Goal: Information Seeking & Learning: Compare options

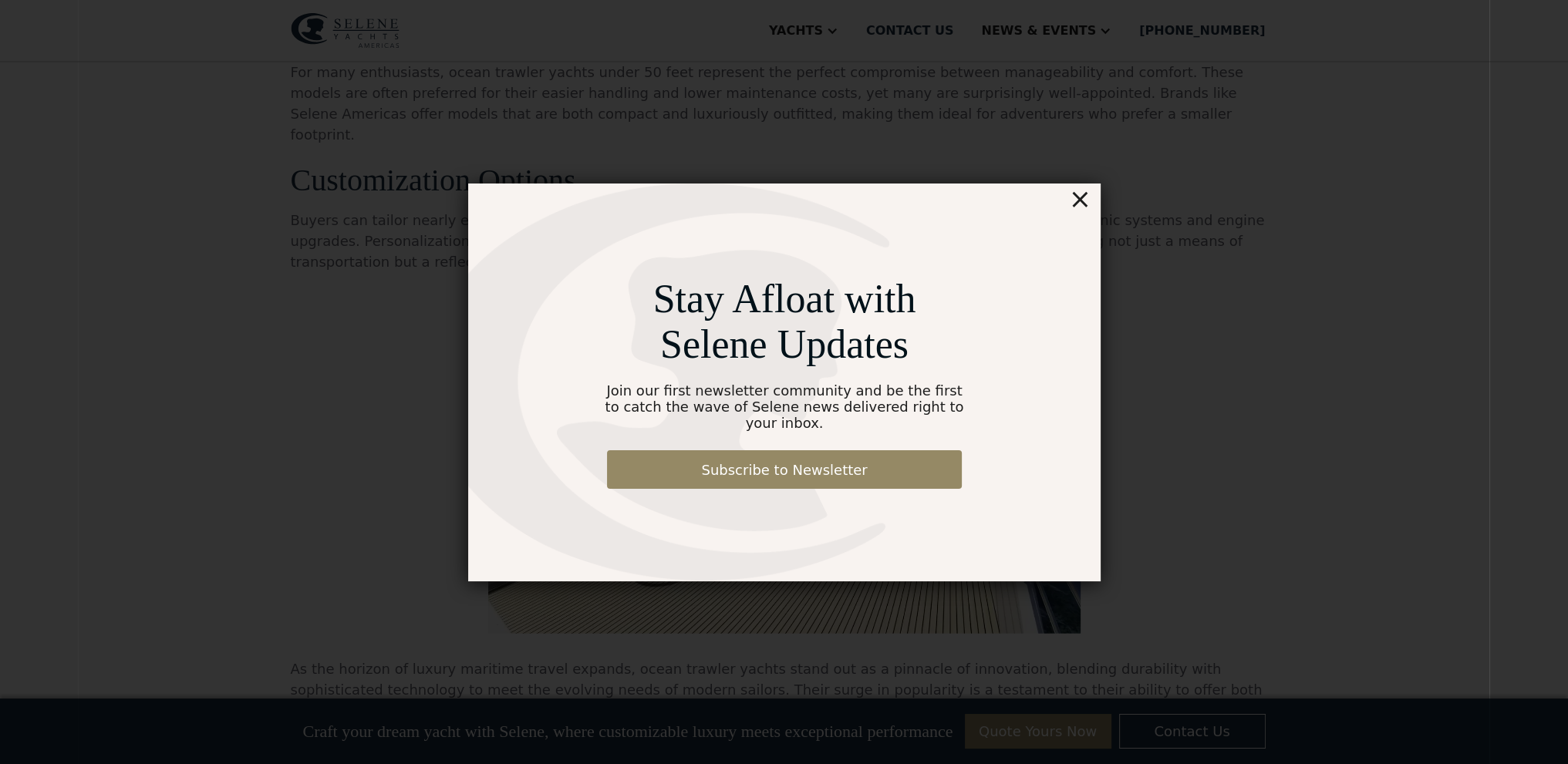
scroll to position [4628, 0]
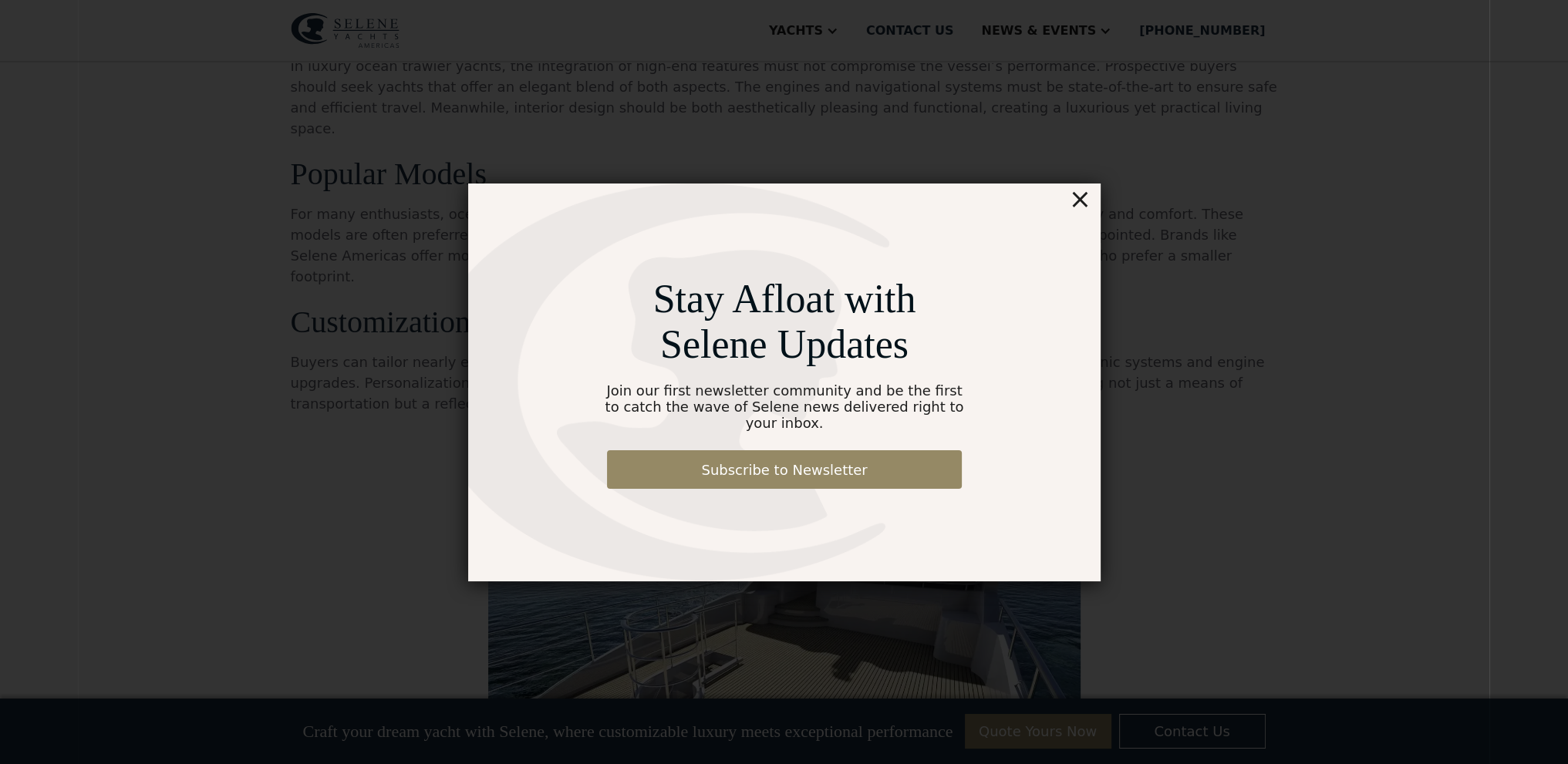
click at [1083, 212] on div "×" at bounding box center [1079, 199] width 23 height 31
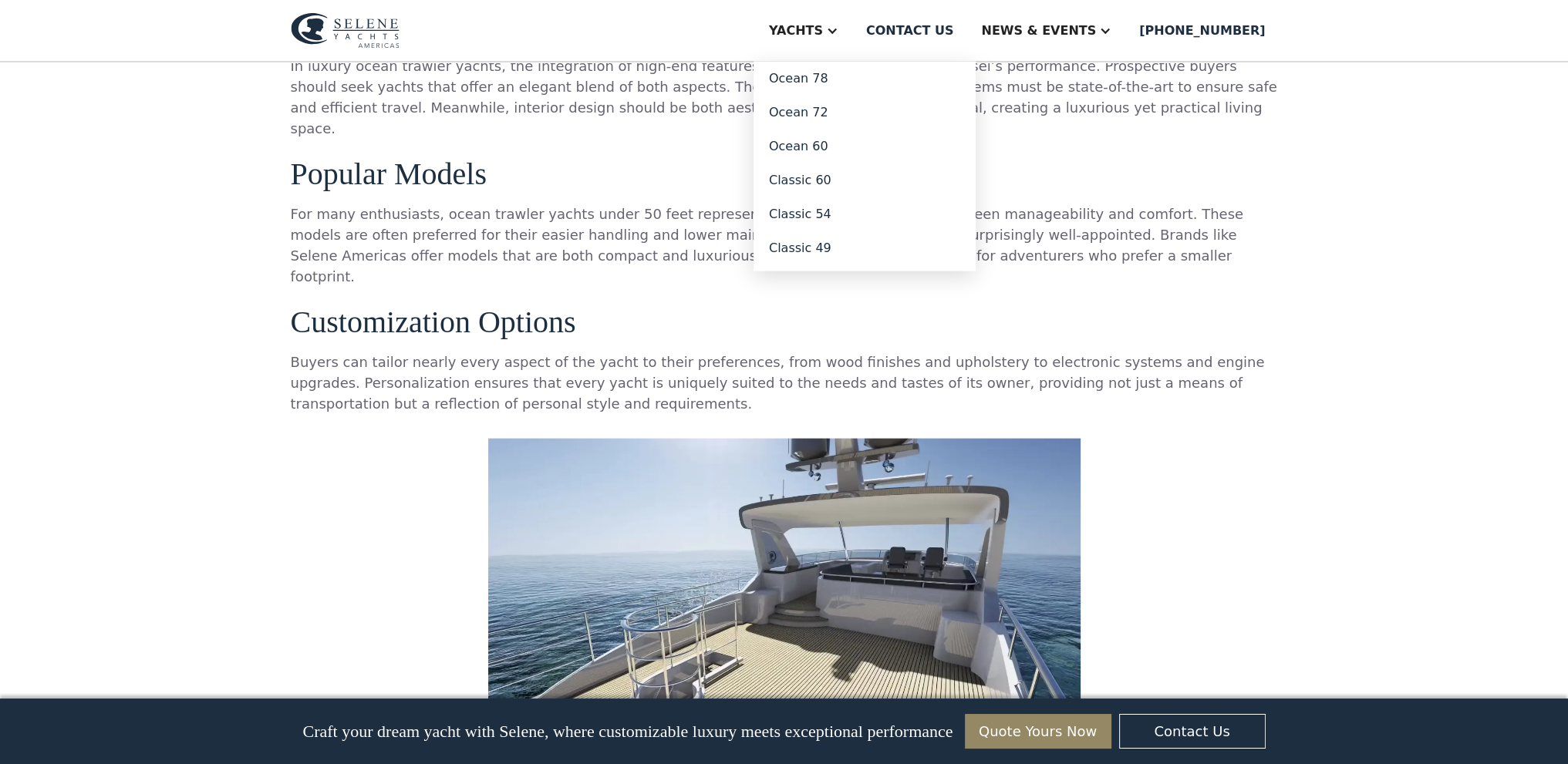
click at [823, 34] on div "Yachts" at bounding box center [796, 31] width 54 height 19
click at [909, 199] on link "Classic 54" at bounding box center [865, 215] width 222 height 34
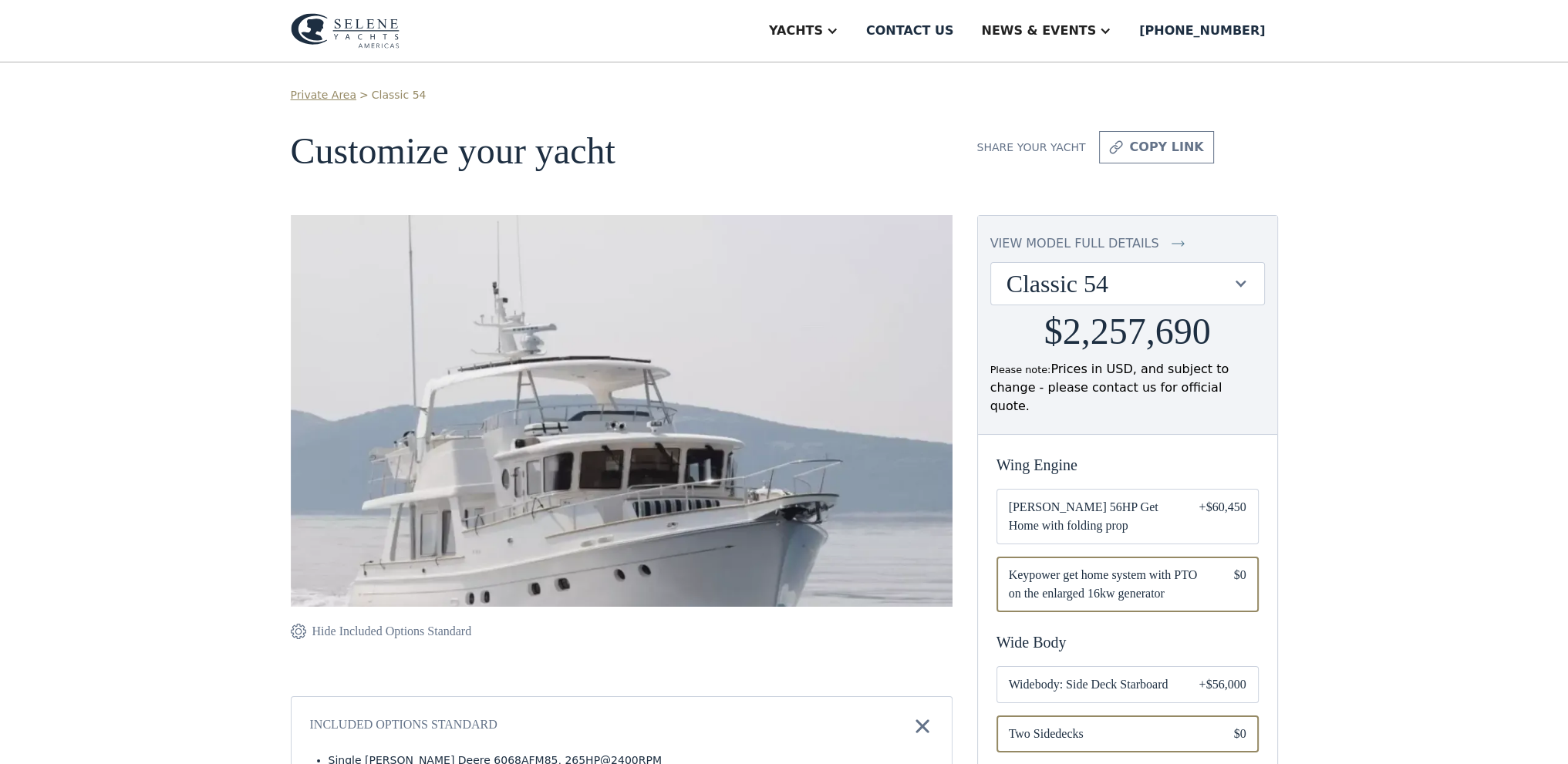
click at [1050, 283] on div "Classic 54" at bounding box center [1120, 284] width 227 height 29
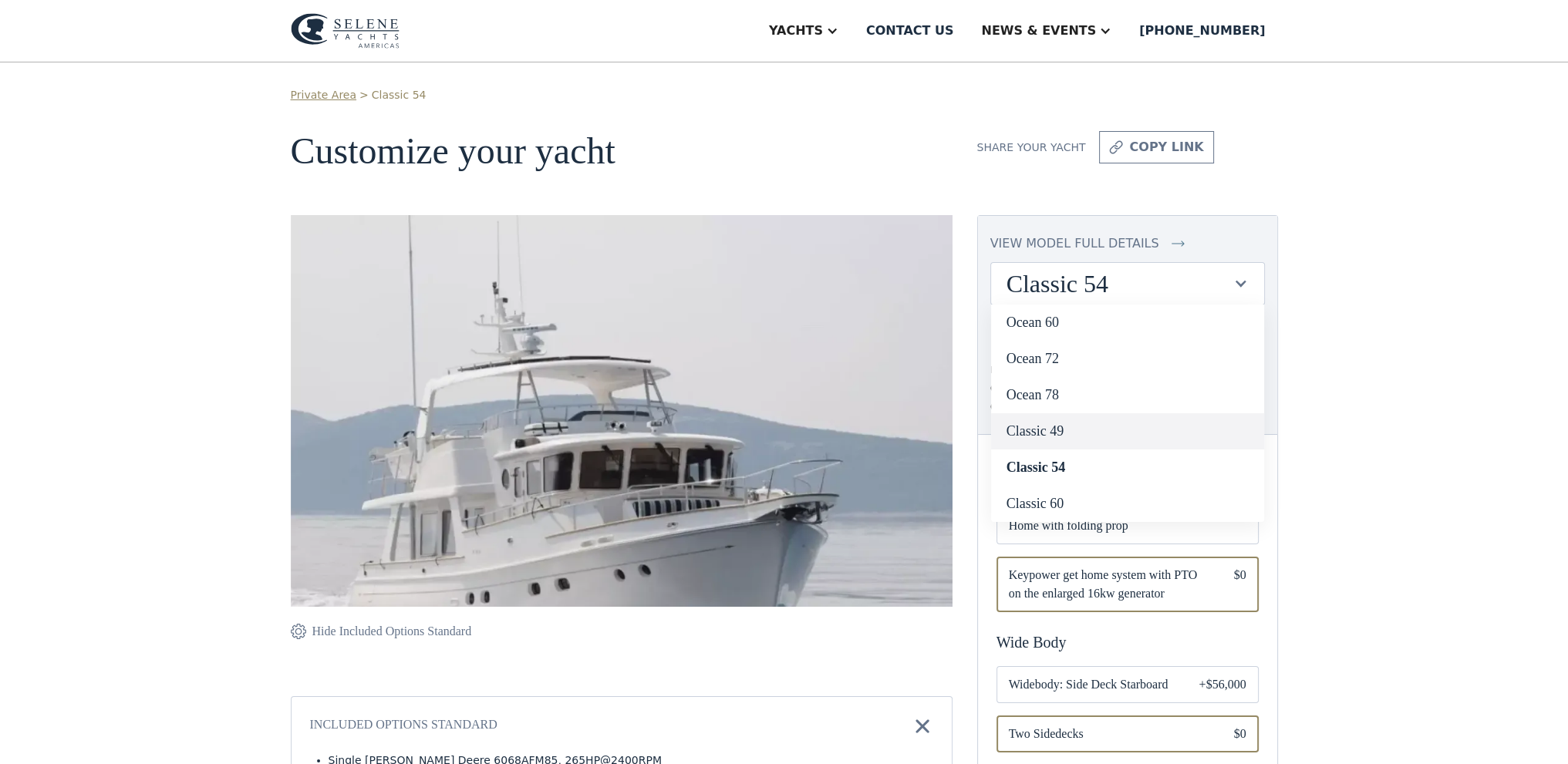
click at [1074, 435] on link "Classic 49" at bounding box center [1127, 431] width 273 height 36
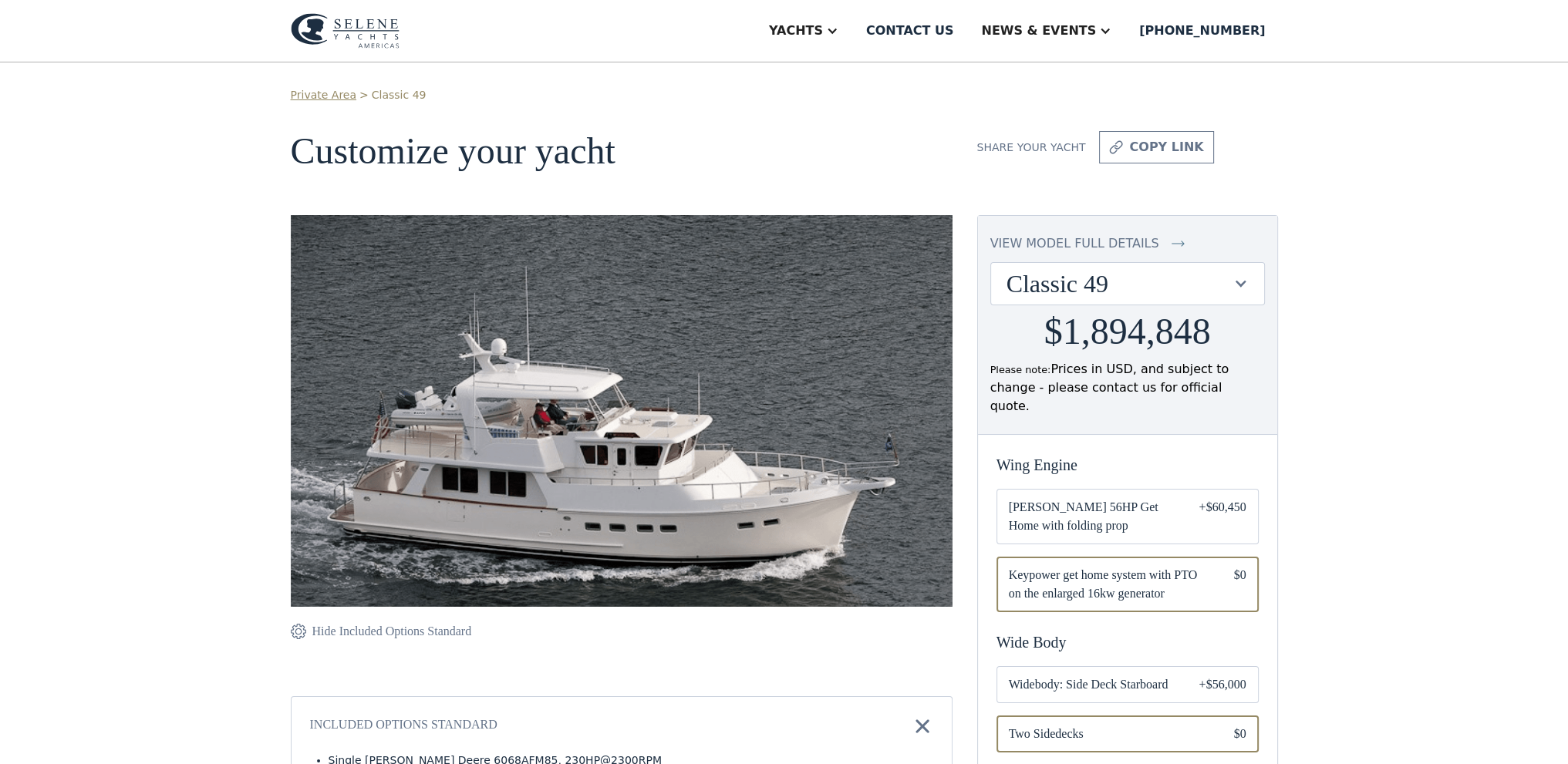
click at [1147, 281] on div "Classic 49" at bounding box center [1120, 284] width 227 height 29
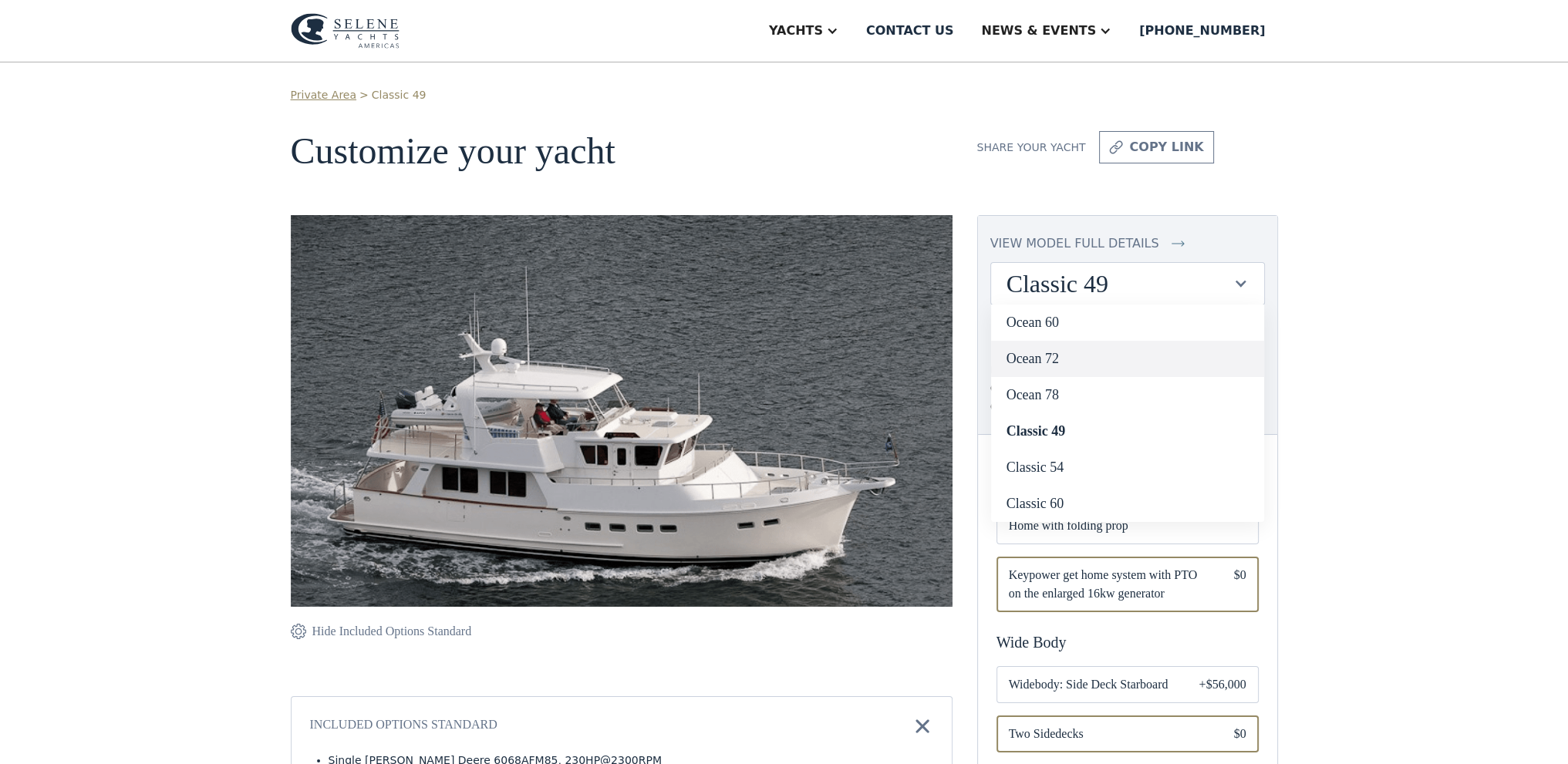
click at [1135, 358] on link "Ocean 72" at bounding box center [1127, 359] width 273 height 36
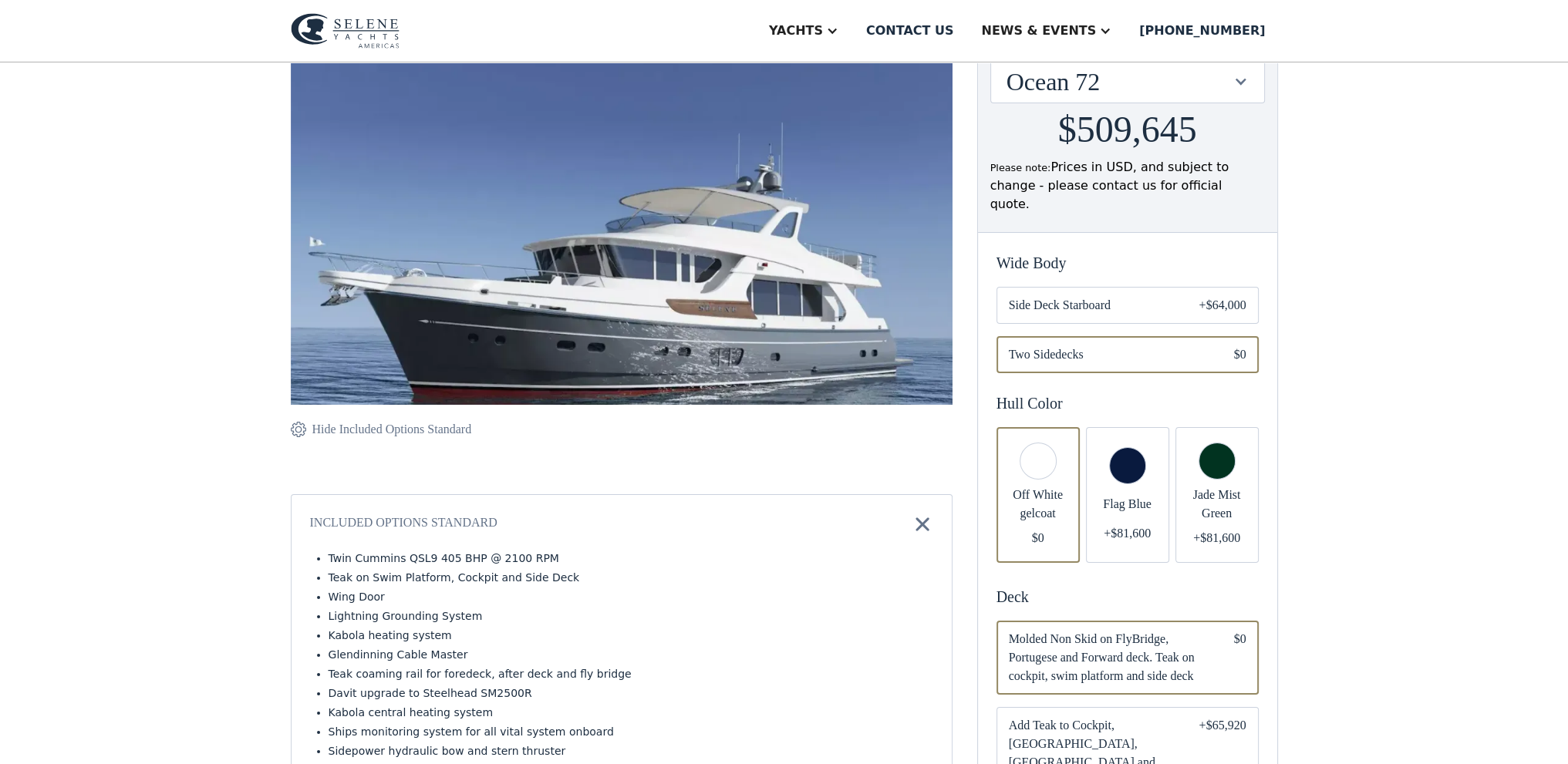
scroll to position [232, 0]
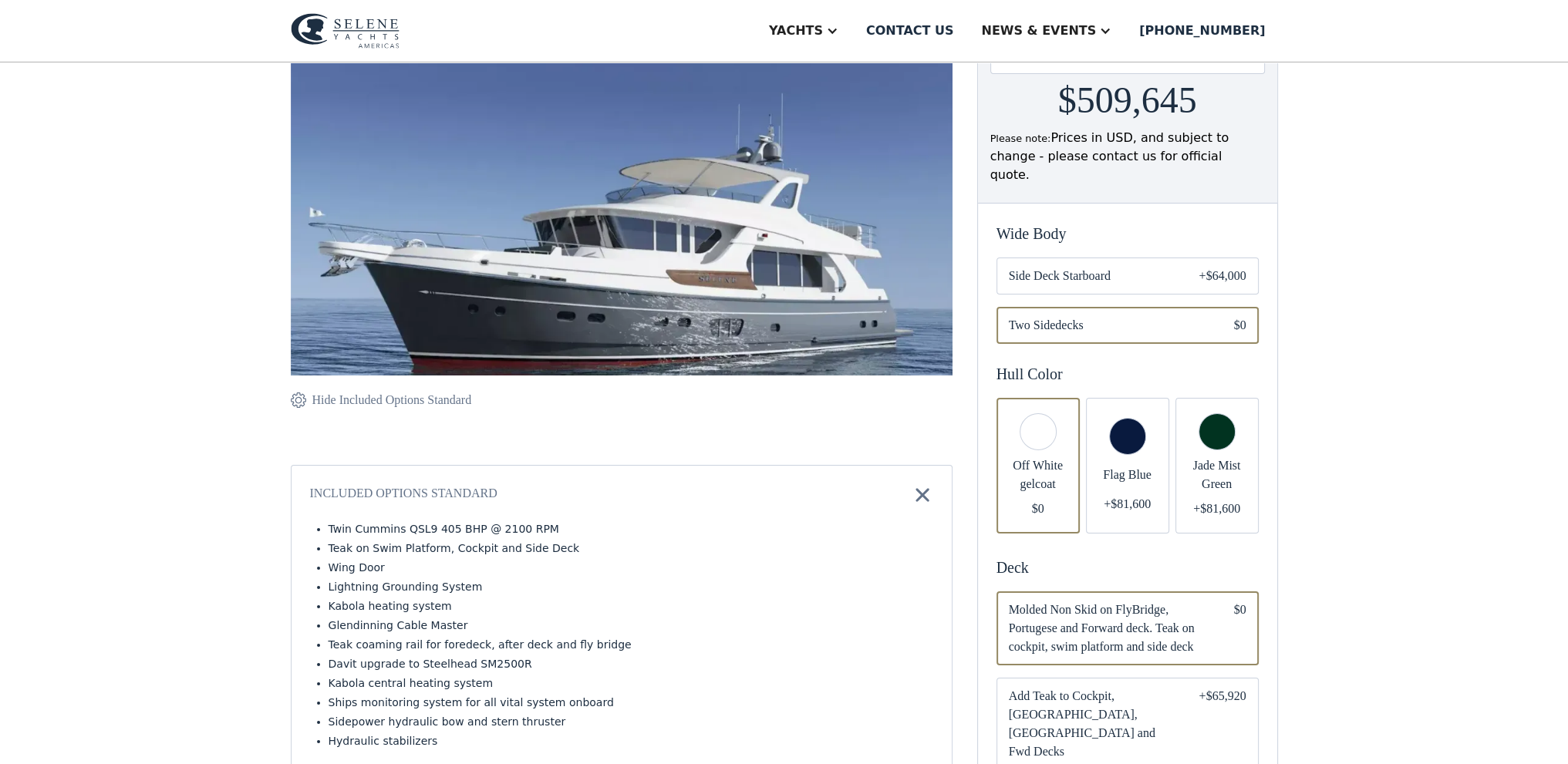
click at [1124, 267] on div "Email Form" at bounding box center [1128, 276] width 263 height 37
click at [1123, 316] on span "Two Sidedecks" at bounding box center [1109, 325] width 201 height 19
click at [1115, 267] on span "Side Deck Starboard" at bounding box center [1092, 275] width 166 height 19
click at [1126, 316] on span "Two Sidedecks" at bounding box center [1109, 325] width 201 height 19
click at [1102, 267] on span "Side Deck Starboard" at bounding box center [1092, 275] width 166 height 19
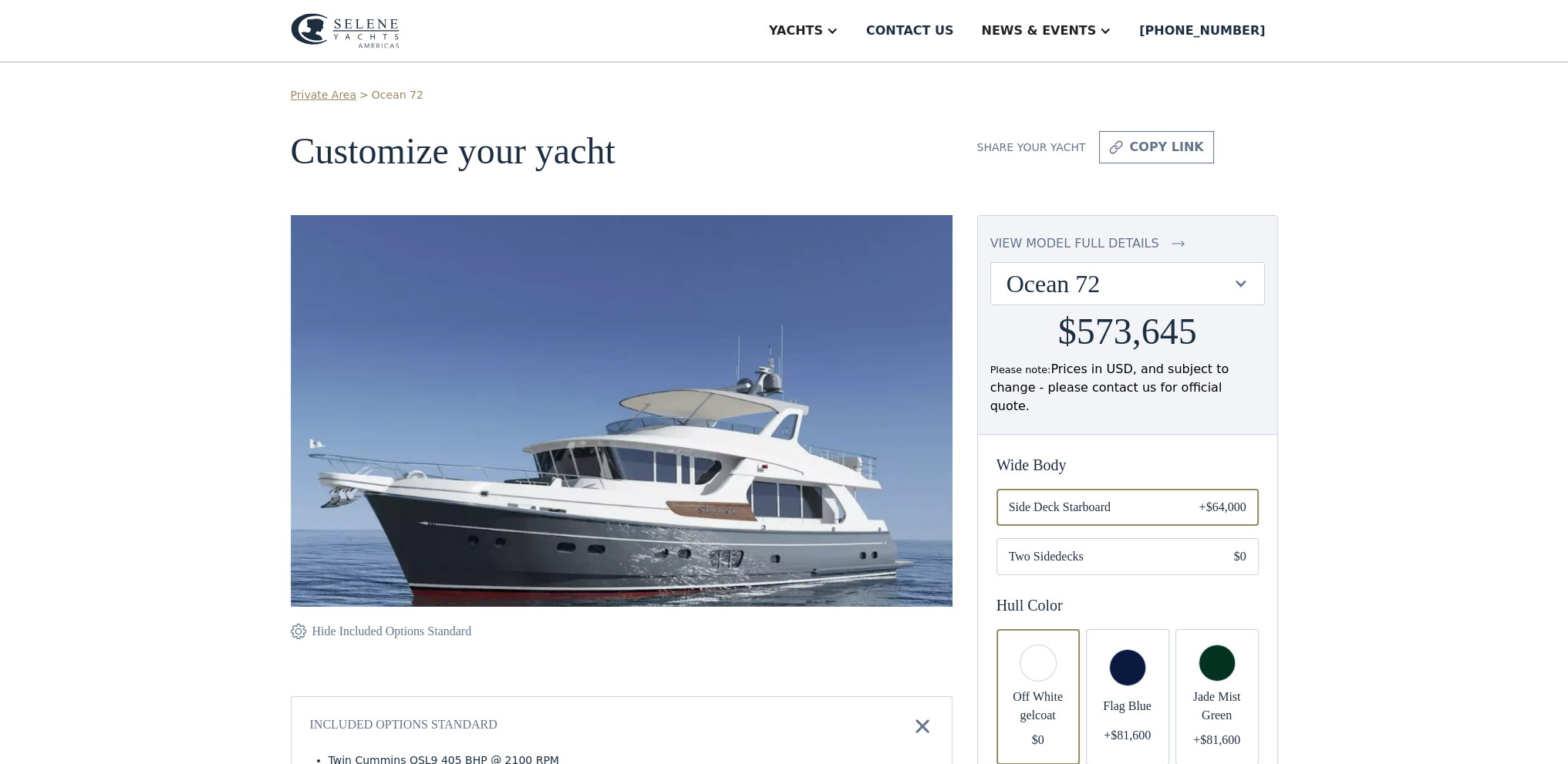
click at [1107, 271] on div "Ocean 72" at bounding box center [1120, 284] width 227 height 29
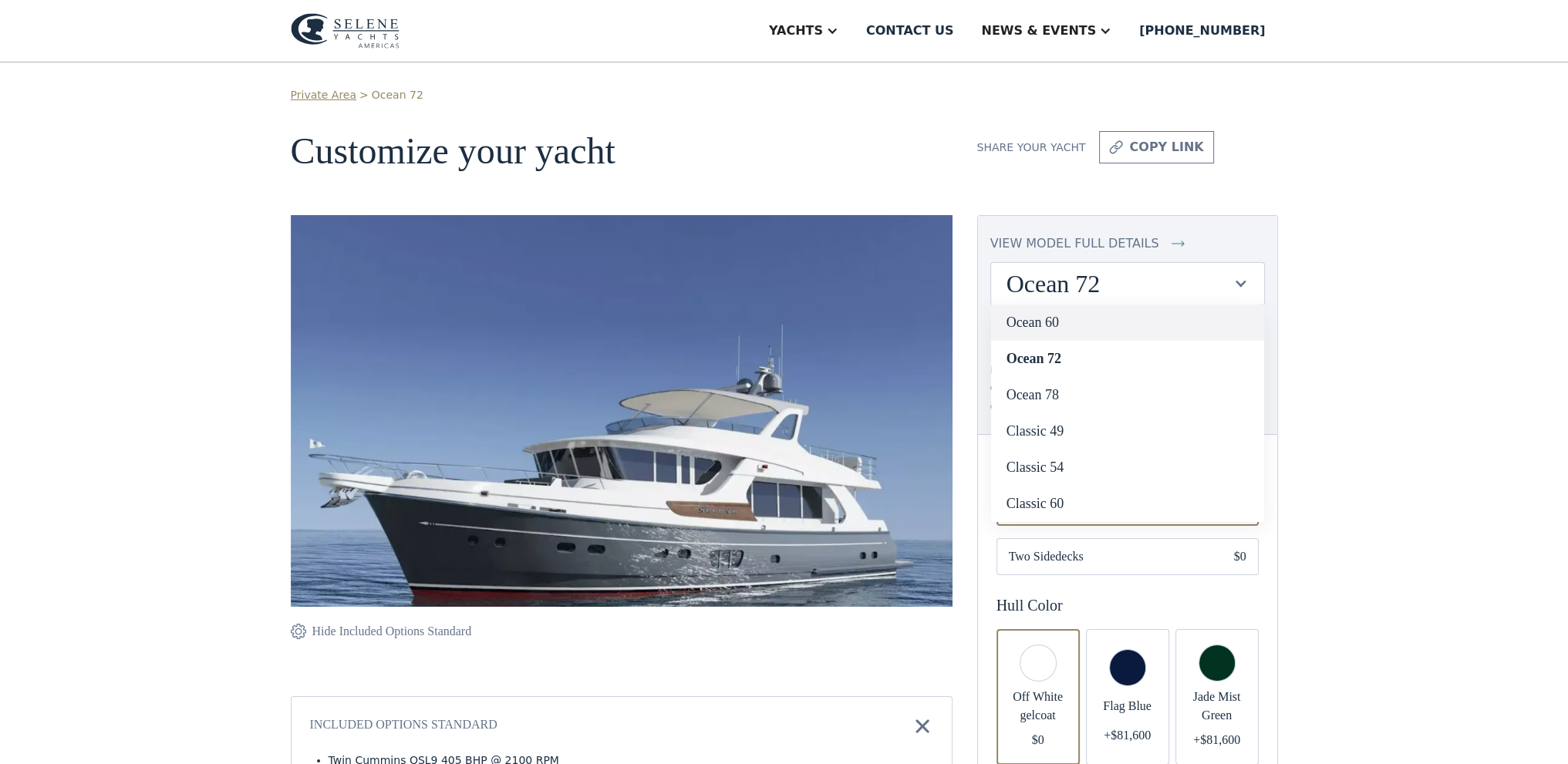
click at [1105, 322] on link "Ocean 60" at bounding box center [1127, 322] width 273 height 36
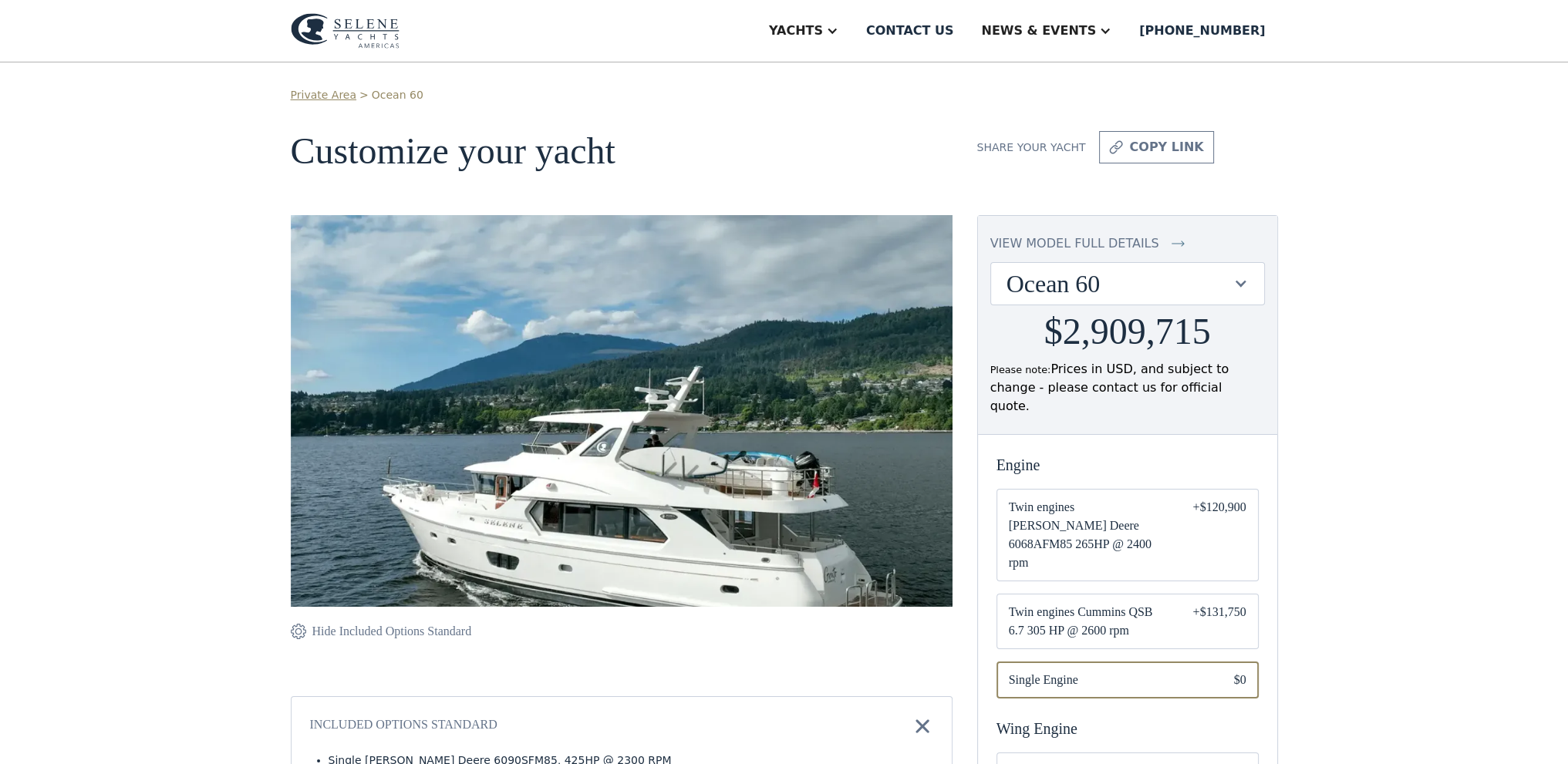
click at [1096, 281] on div "Ocean 60" at bounding box center [1120, 284] width 227 height 29
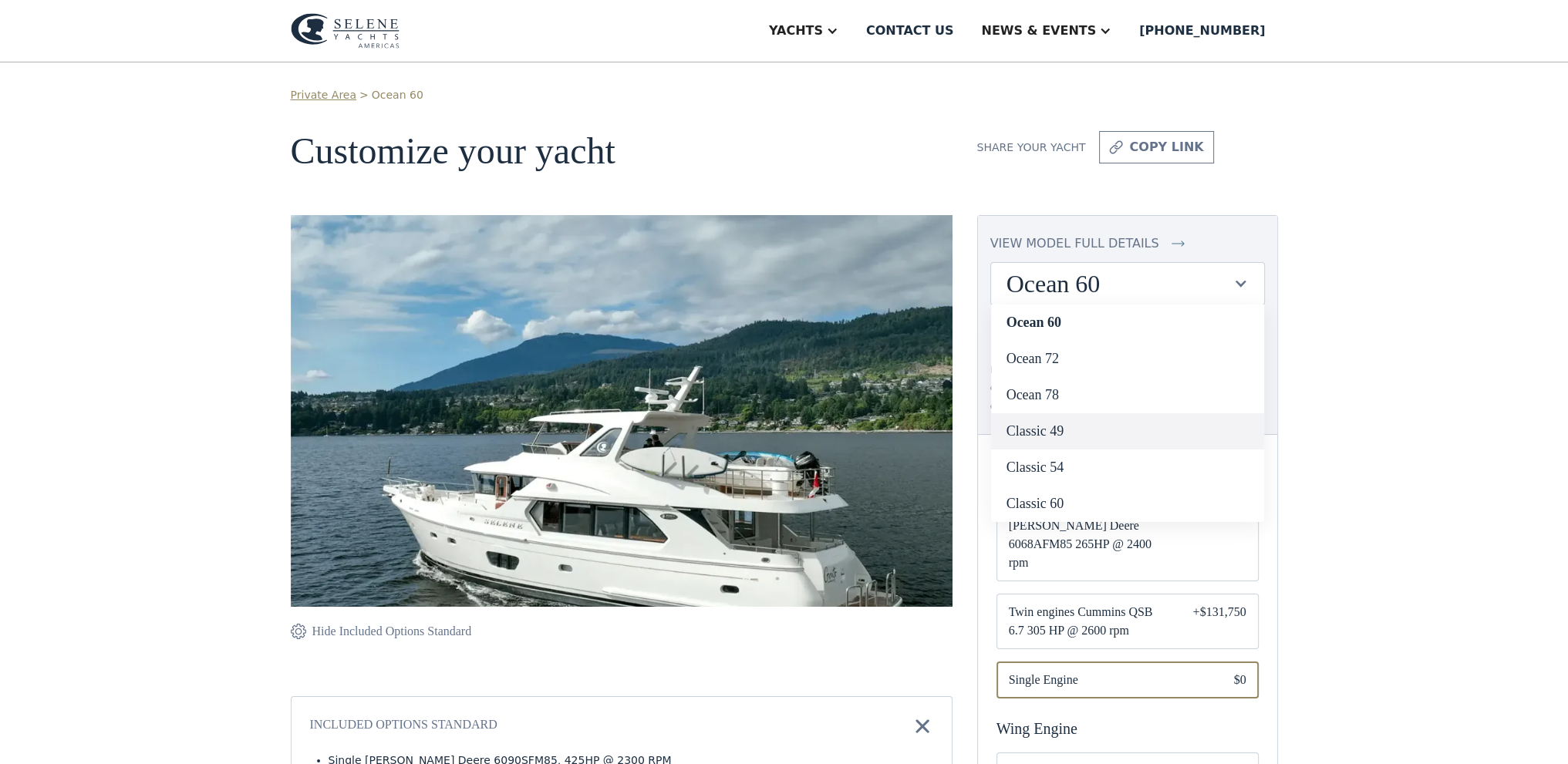
click at [1100, 420] on link "Classic 49" at bounding box center [1127, 431] width 273 height 36
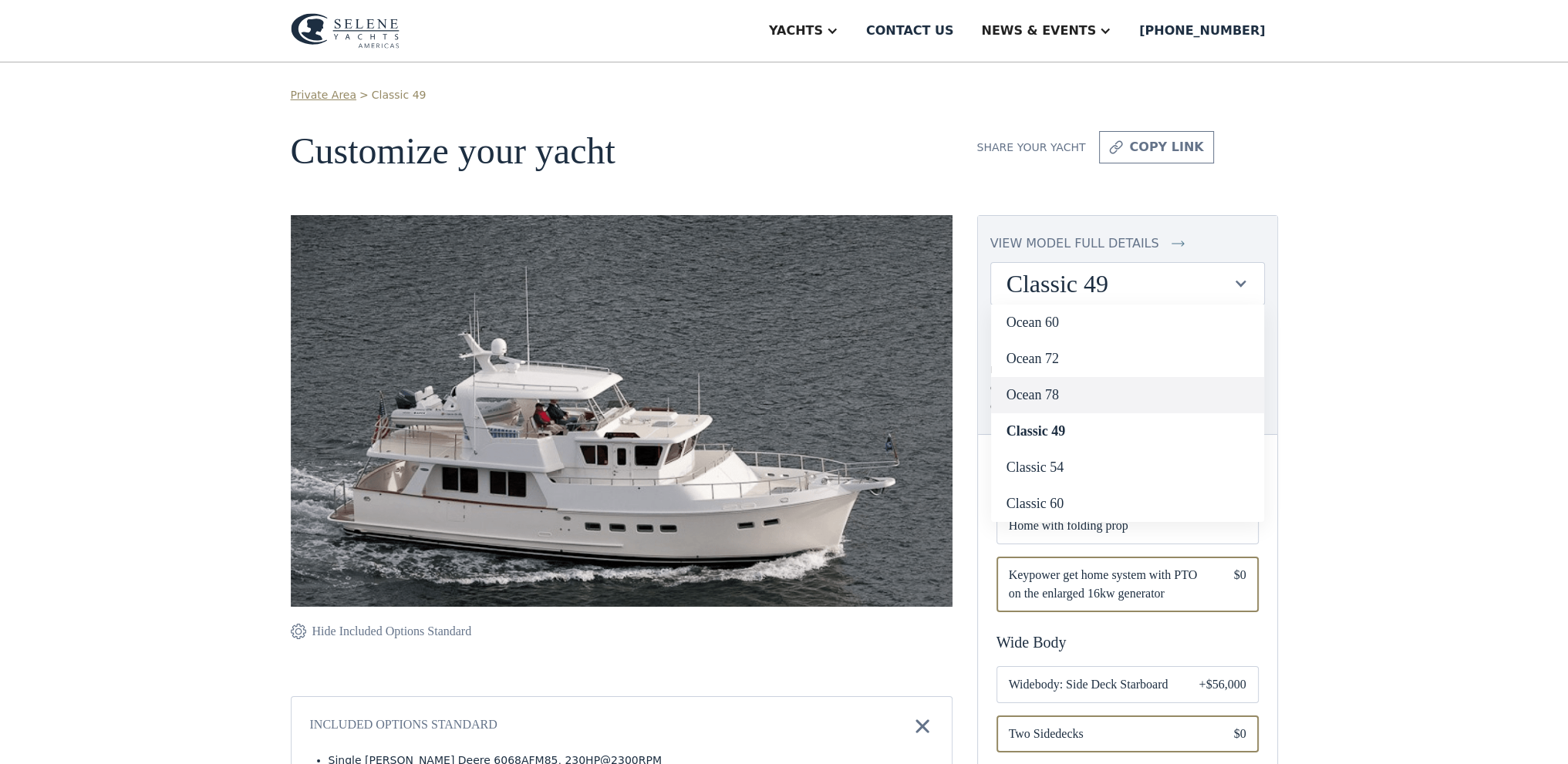
click at [1089, 400] on link "Ocean 78" at bounding box center [1127, 395] width 273 height 36
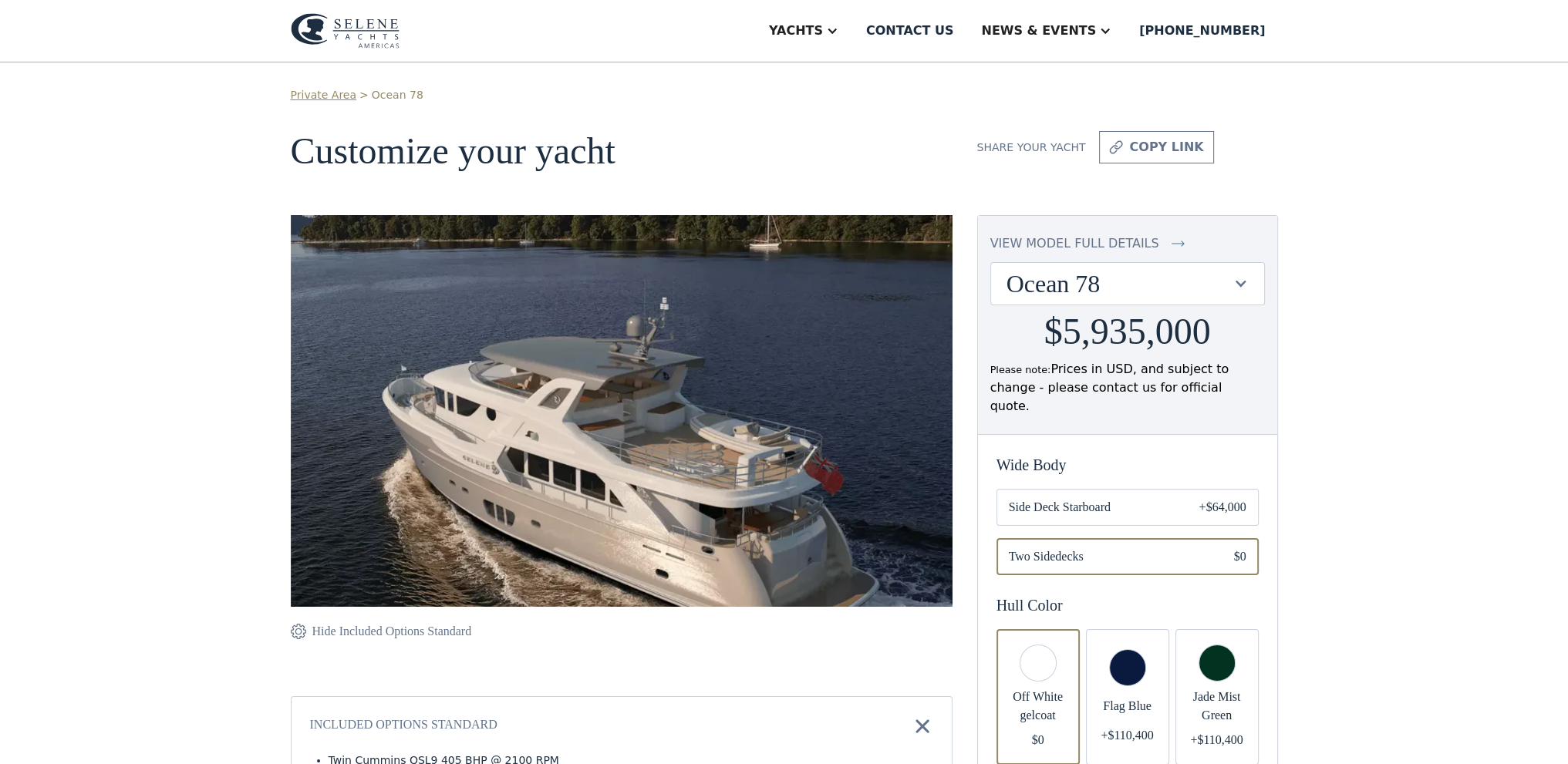
click at [1117, 234] on div "view model full details" at bounding box center [1075, 243] width 169 height 19
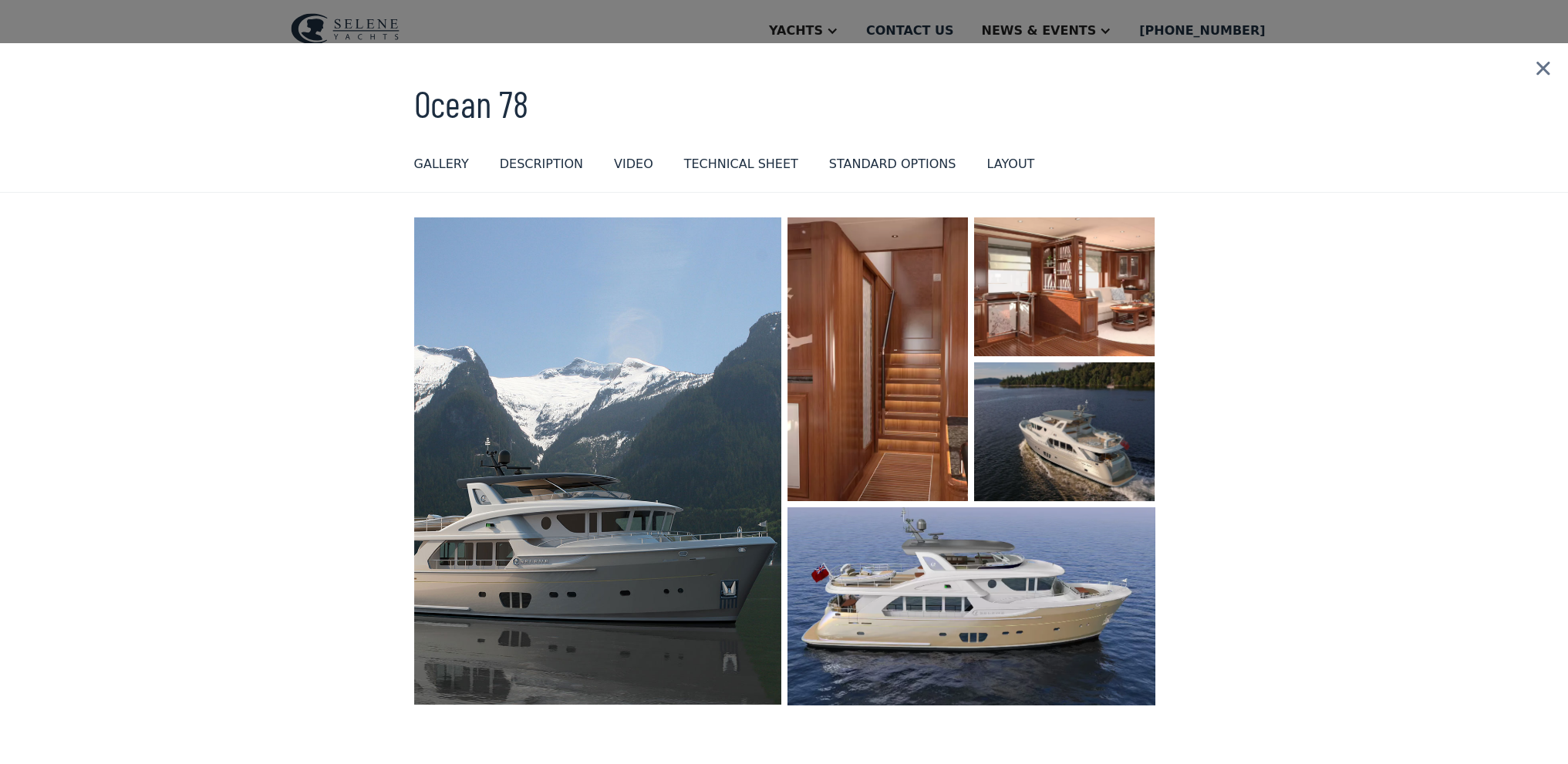
click at [938, 560] on img "open lightbox" at bounding box center [971, 606] width 390 height 209
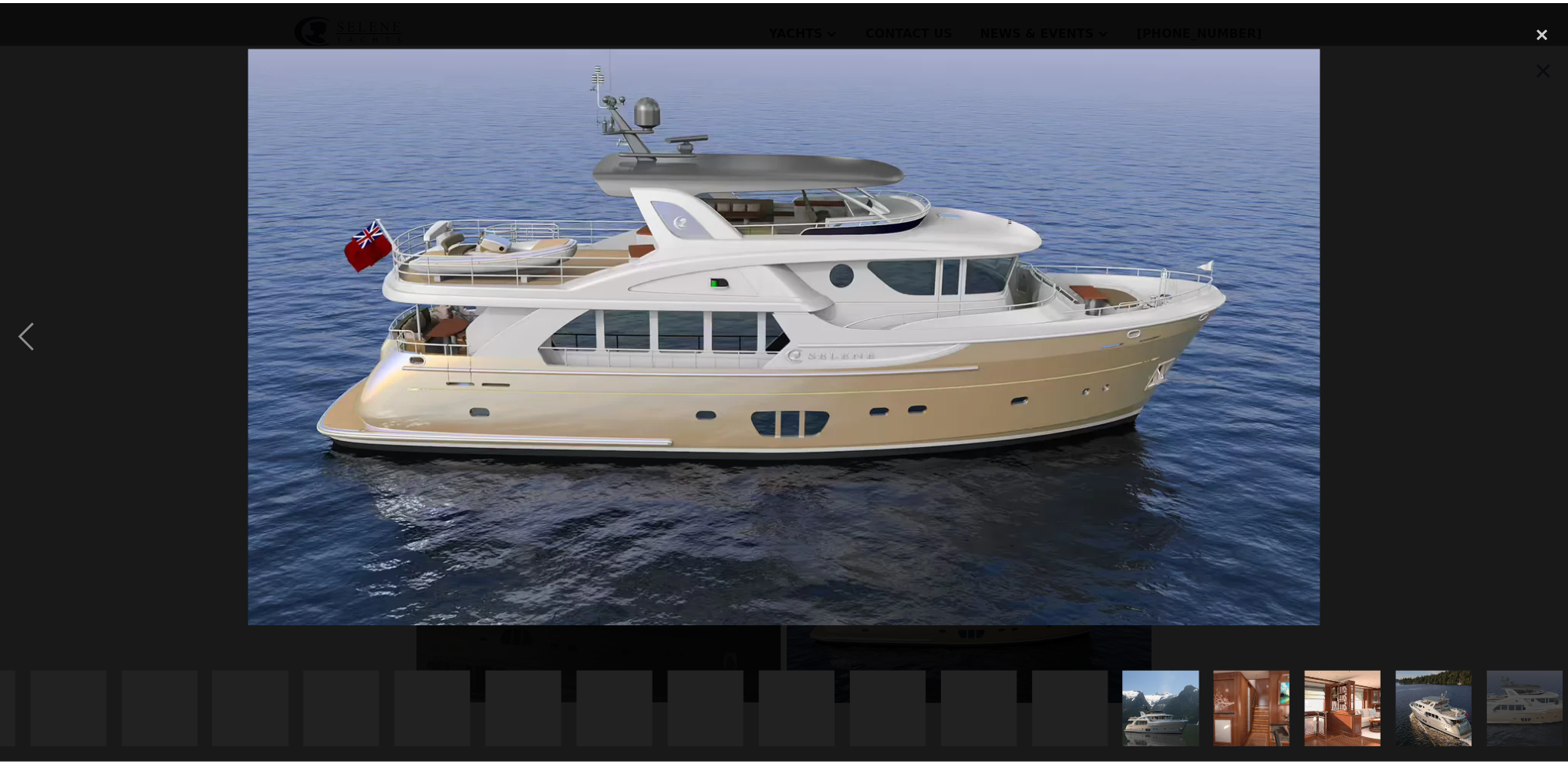
scroll to position [0, 1187]
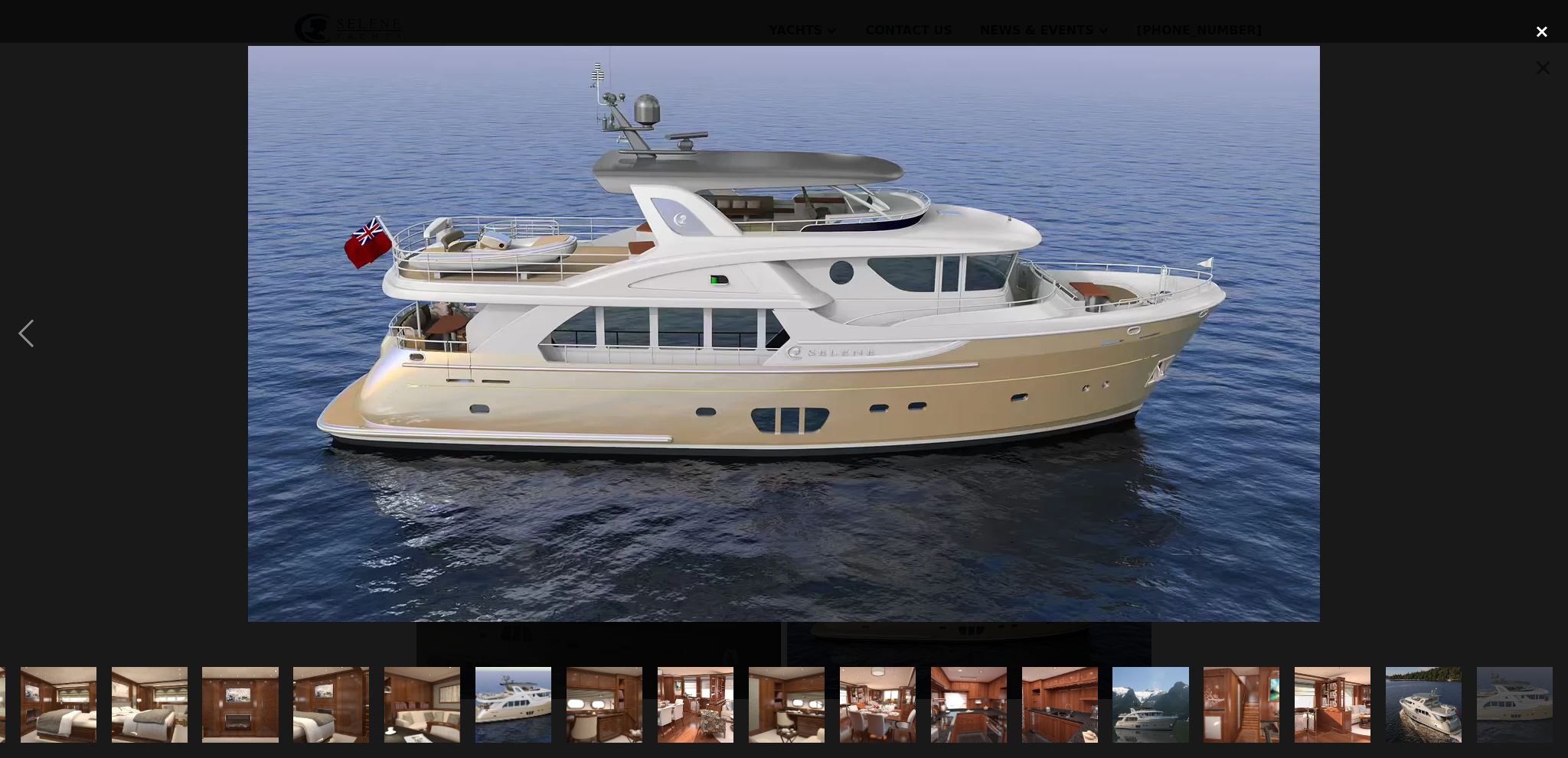
click at [1555, 39] on div "close lightbox" at bounding box center [1541, 32] width 52 height 34
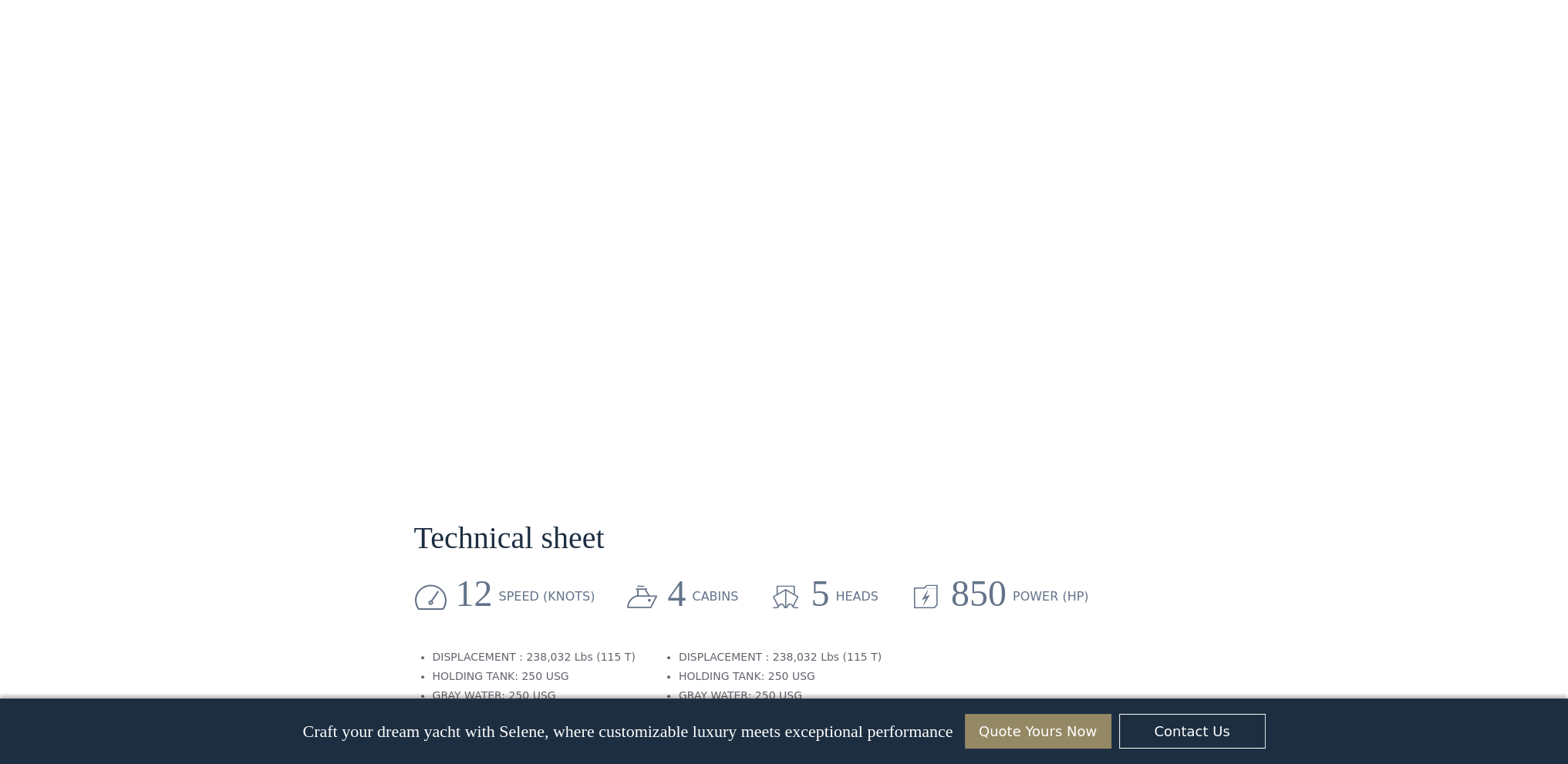
scroll to position [1003, 0]
